Goal: Task Accomplishment & Management: Use online tool/utility

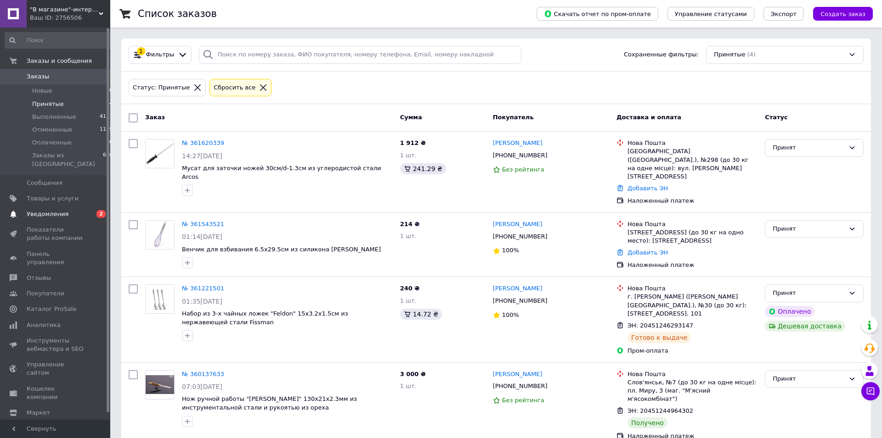
click at [36, 125] on li "Отмененные 1109" at bounding box center [59, 130] width 118 height 13
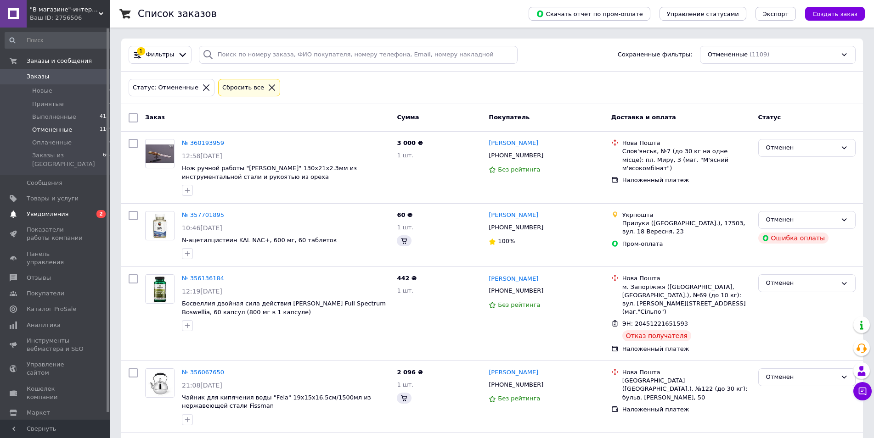
click at [45, 210] on span "Уведомления" at bounding box center [48, 214] width 42 height 8
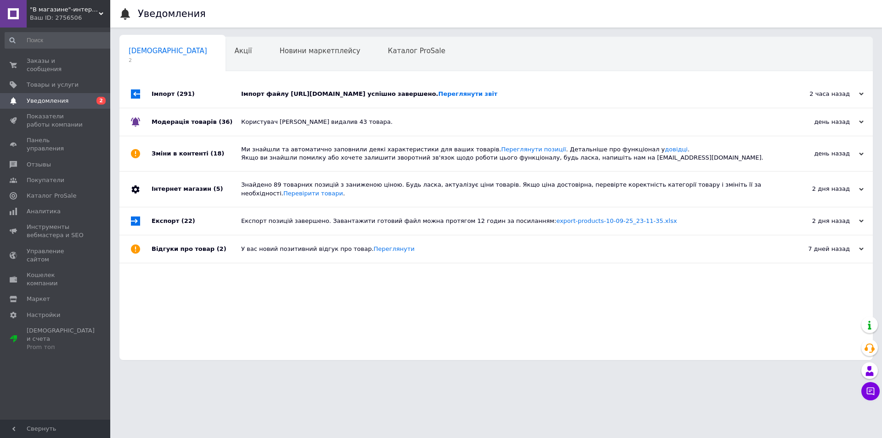
click at [291, 94] on div "Імпорт файлу [URL][DOMAIN_NAME] успішно завершено. Переглянути звіт" at bounding box center [506, 94] width 530 height 8
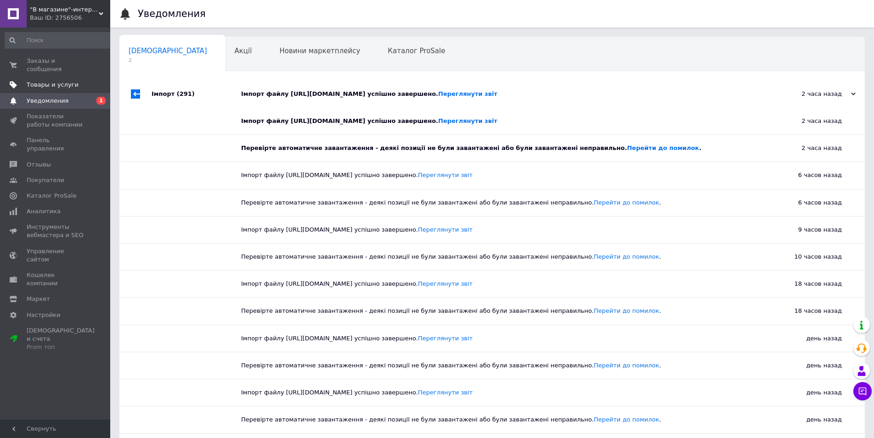
click at [37, 81] on span "Товары и услуги" at bounding box center [53, 85] width 52 height 8
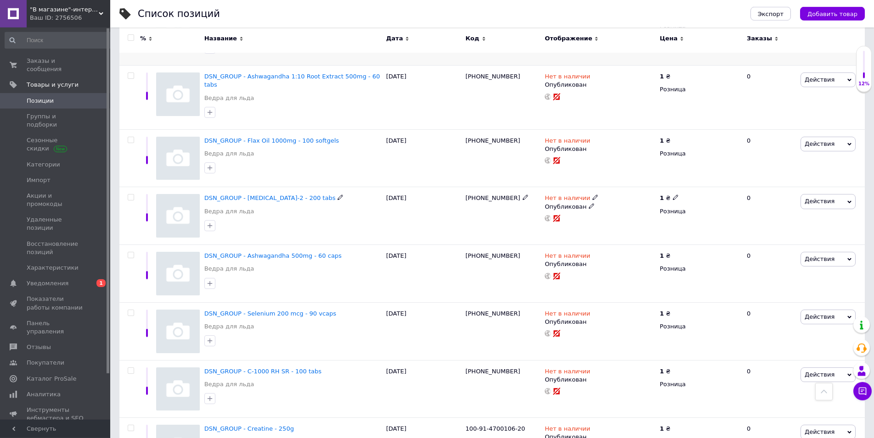
scroll to position [1171, 0]
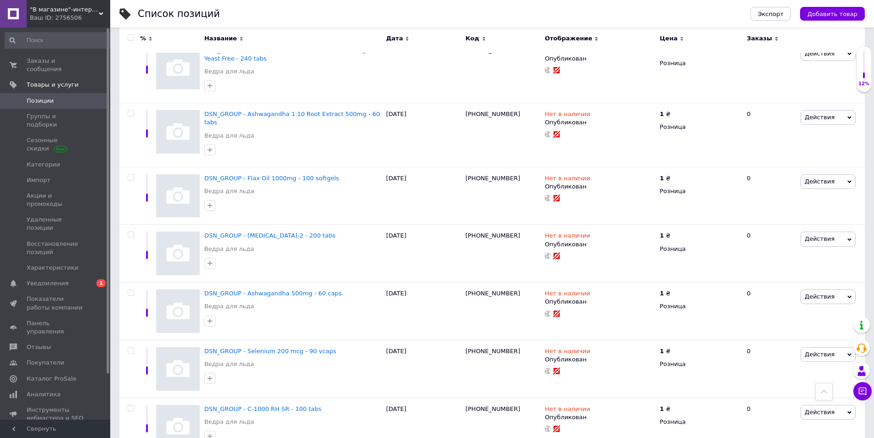
click at [820, 391] on div at bounding box center [823, 391] width 17 height 17
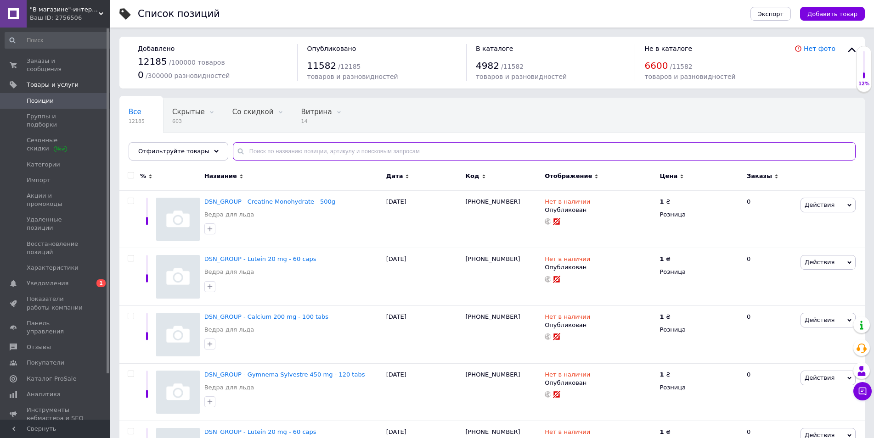
click at [370, 157] on input "text" at bounding box center [544, 151] width 623 height 18
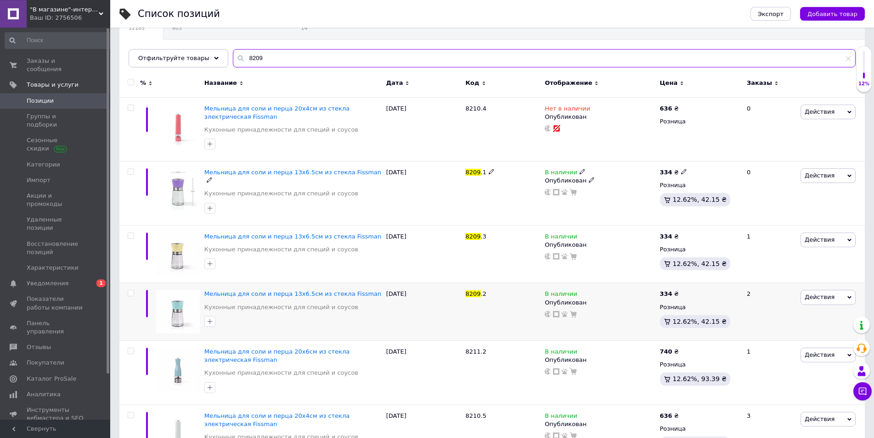
scroll to position [94, 0]
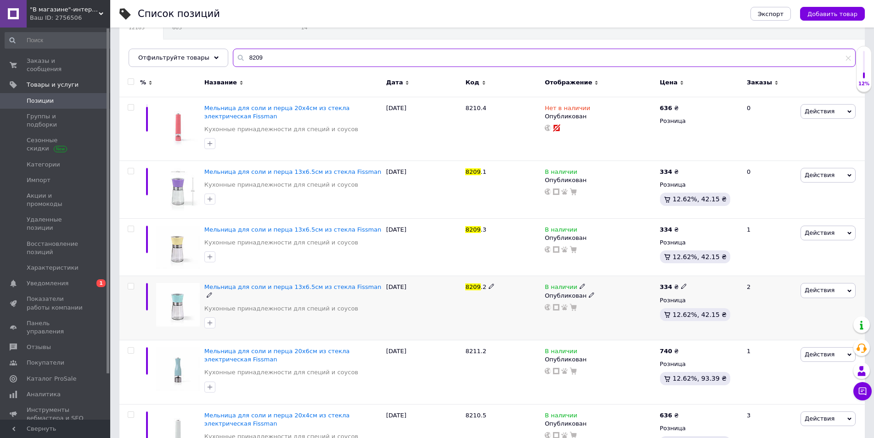
type input "8209"
click at [829, 294] on span "Действия" at bounding box center [819, 290] width 30 height 7
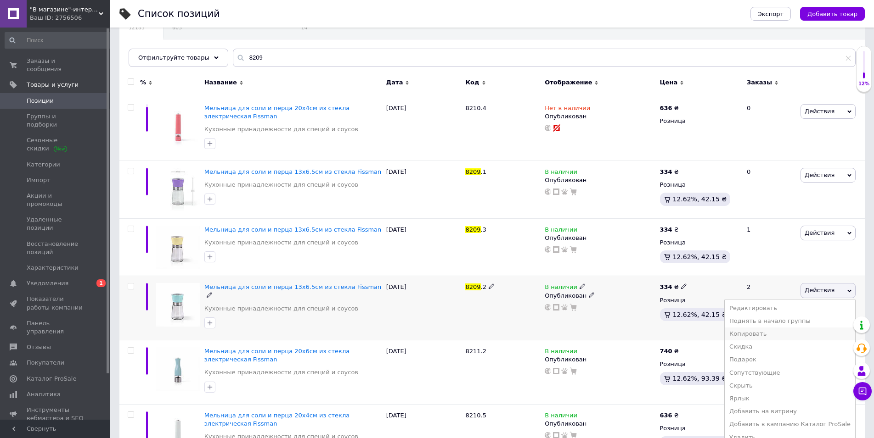
click at [760, 337] on li "Копировать" at bounding box center [790, 334] width 130 height 13
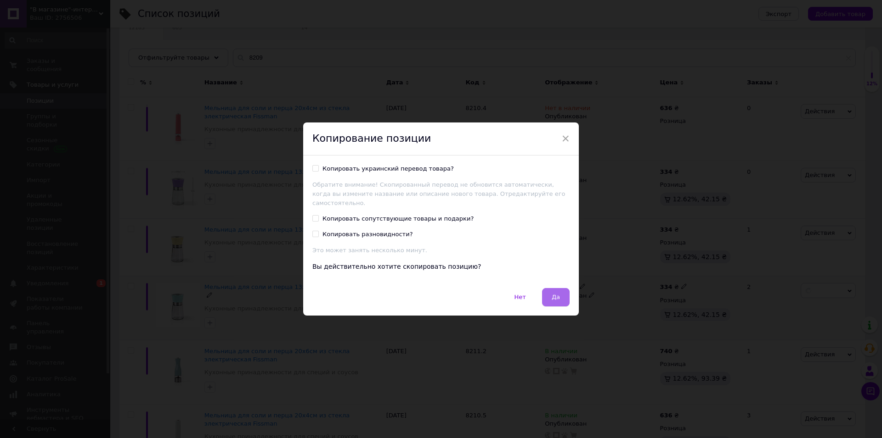
click at [551, 298] on button "Да" at bounding box center [556, 297] width 28 height 18
